Goal: Transaction & Acquisition: Purchase product/service

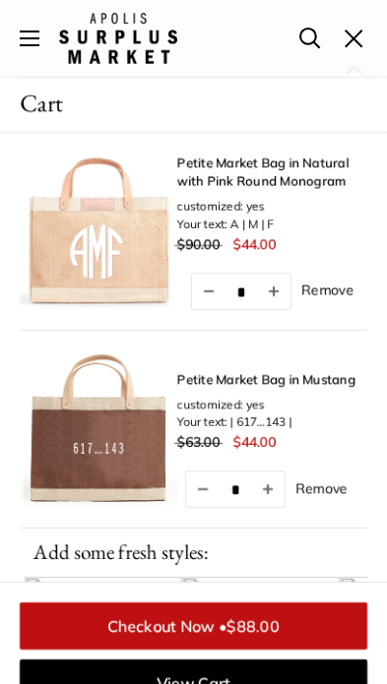
scroll to position [792, 0]
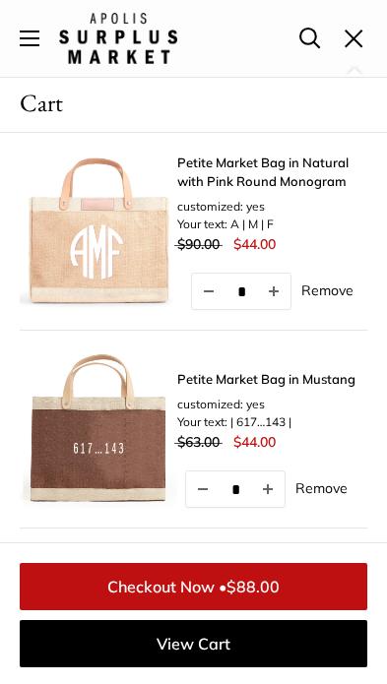
click at [334, 283] on link "Remove" at bounding box center [327, 289] width 52 height 14
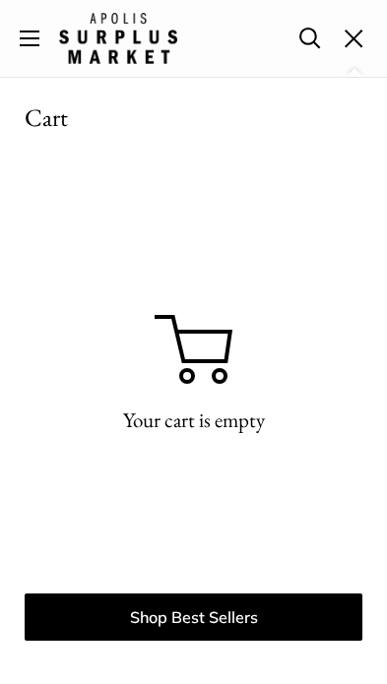
click at [128, 34] on img at bounding box center [118, 38] width 118 height 50
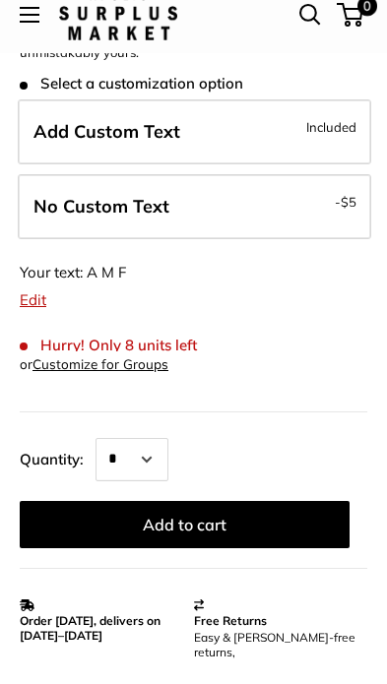
scroll to position [746, 0]
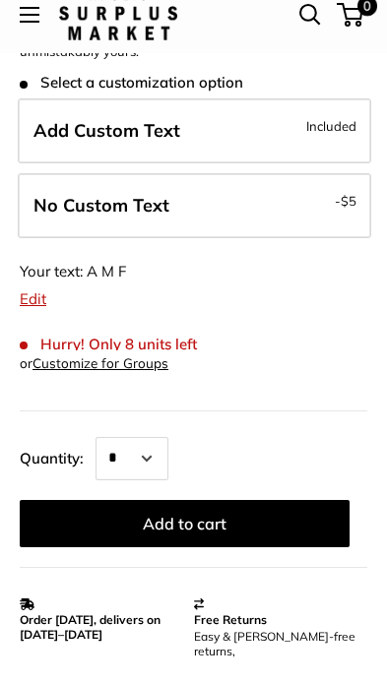
click at [209, 524] on button "Add to cart" at bounding box center [185, 547] width 330 height 47
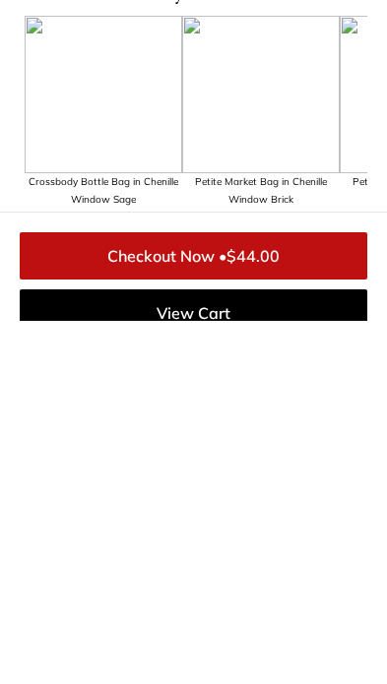
scroll to position [0, 0]
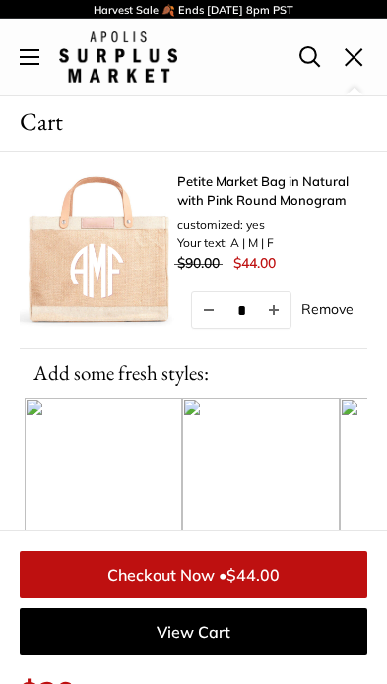
click at [21, 261] on img at bounding box center [98, 249] width 157 height 157
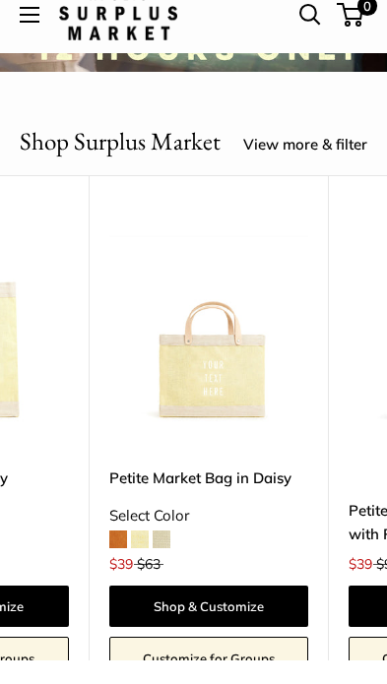
scroll to position [0, 3769]
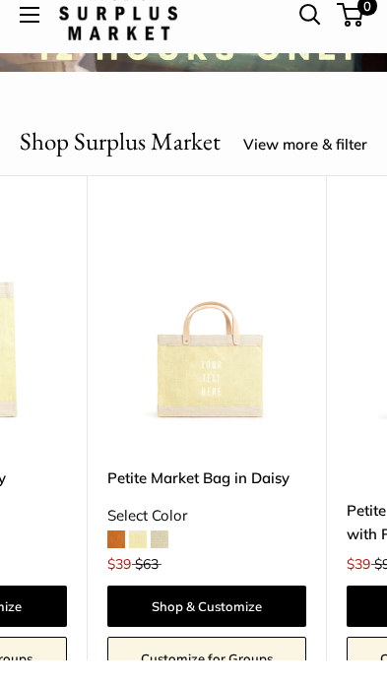
click at [173, 534] on div "Petite Market Bag in Daisy Select Color $39 $63" at bounding box center [207, 539] width 200 height 98
click at [164, 554] on span at bounding box center [160, 563] width 18 height 18
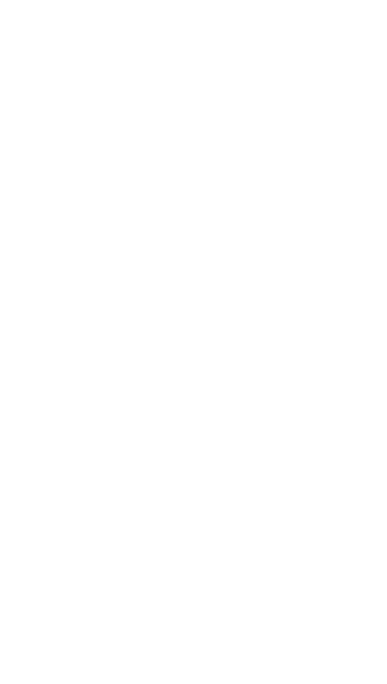
scroll to position [0, 0]
